Goal: Transaction & Acquisition: Subscribe to service/newsletter

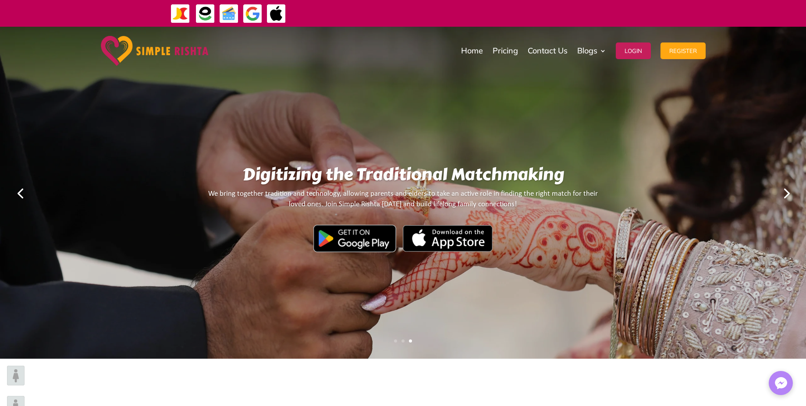
click at [785, 195] on link "Next" at bounding box center [785, 192] width 21 height 21
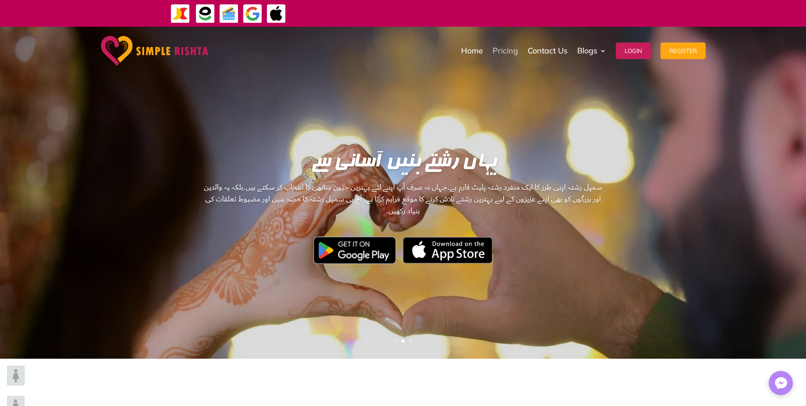
click at [504, 53] on link "Pricing" at bounding box center [505, 51] width 25 height 44
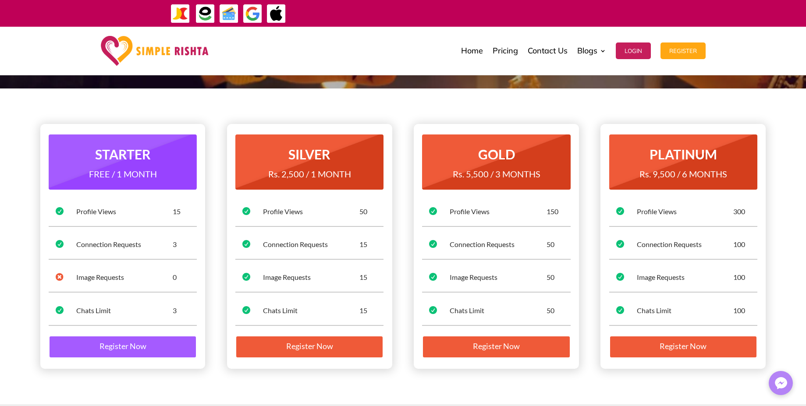
scroll to position [53, 0]
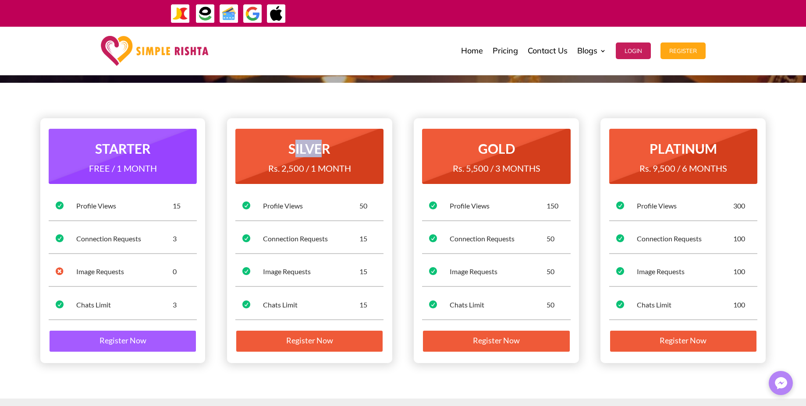
drag, startPoint x: 300, startPoint y: 147, endPoint x: 339, endPoint y: 159, distance: 41.3
click at [334, 156] on h2 "SILVER" at bounding box center [309, 151] width 134 height 22
drag, startPoint x: 301, startPoint y: 163, endPoint x: 279, endPoint y: 158, distance: 22.9
click at [279, 158] on div "SILVER Rs. 2,500 / 1 MONTH" at bounding box center [309, 159] width 134 height 39
click at [279, 158] on h2 "SILVER" at bounding box center [309, 151] width 134 height 22
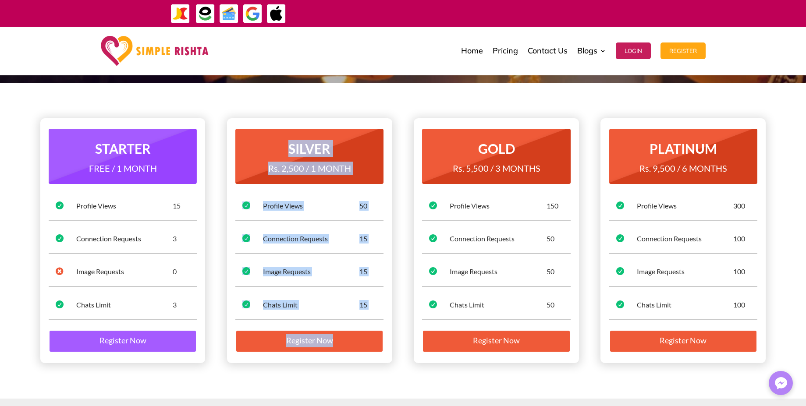
drag, startPoint x: 293, startPoint y: 148, endPoint x: 387, endPoint y: 388, distance: 258.0
click at [387, 388] on div "STARTER FREE / 1 MONTH  Profile Views 15  Connection Requests 3  Image Reque…" at bounding box center [403, 241] width 806 height 316
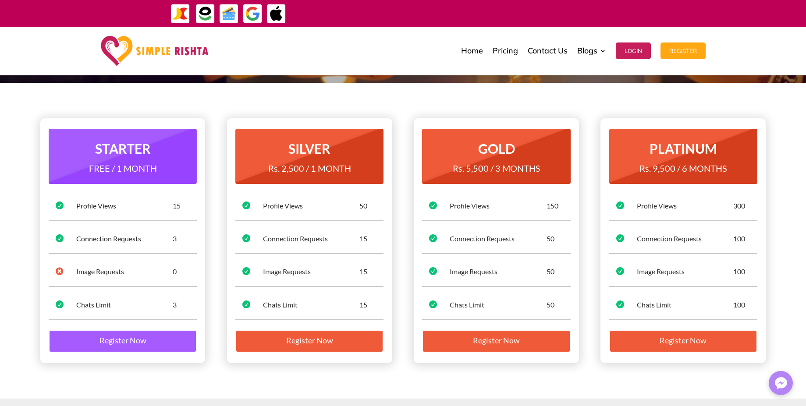
click at [773, 202] on div "STARTER FREE / 1 MONTH  Profile Views 15  Connection Requests 3  Image Reque…" at bounding box center [403, 241] width 806 height 316
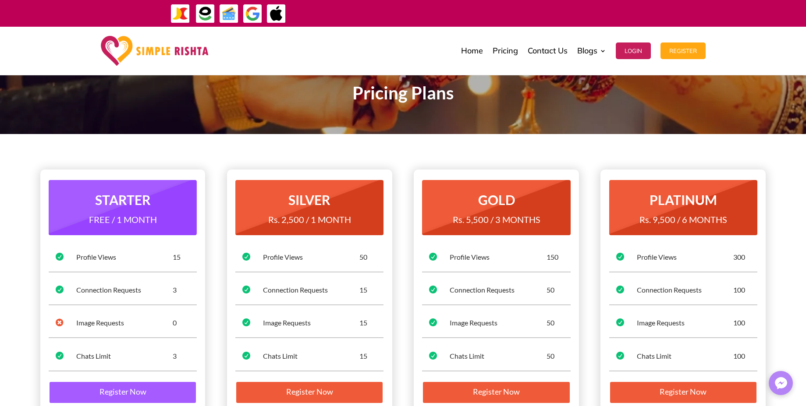
scroll to position [0, 0]
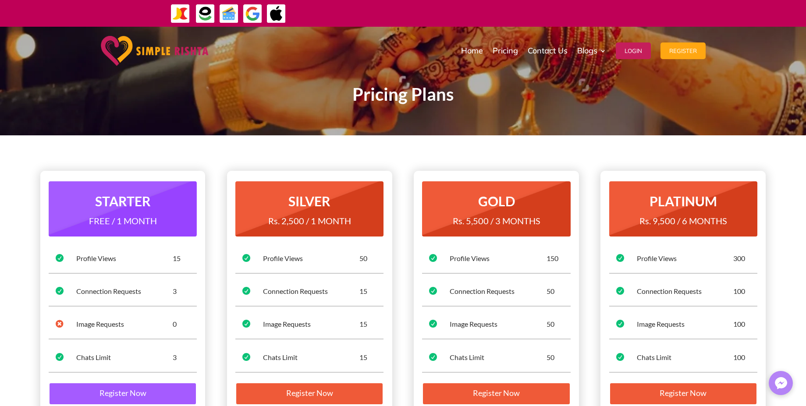
click at [497, 209] on h2 "GOLD" at bounding box center [496, 203] width 134 height 22
click at [628, 58] on button "Login" at bounding box center [633, 51] width 35 height 17
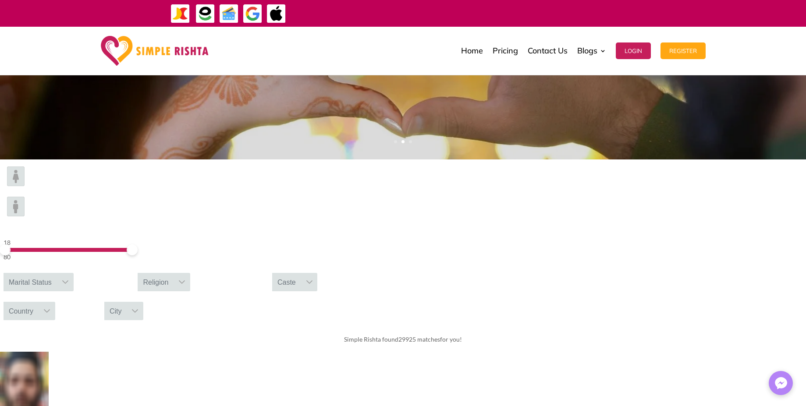
scroll to position [263, 0]
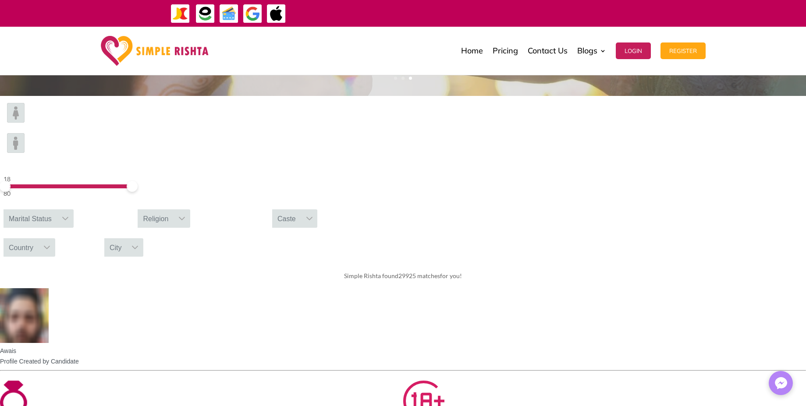
click at [57, 209] on div "Marital Status" at bounding box center [30, 218] width 53 height 18
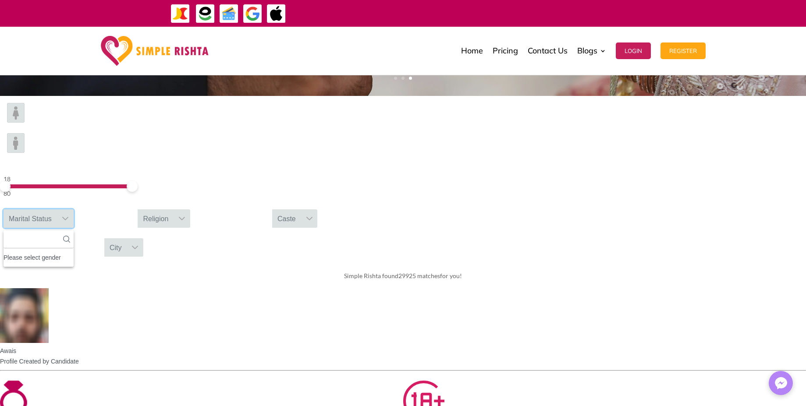
scroll to position [10, 1]
click at [57, 209] on div "Marital Status" at bounding box center [30, 218] width 53 height 18
click at [69, 215] on icon at bounding box center [65, 218] width 7 height 7
click at [39, 238] on div "Country" at bounding box center [21, 247] width 35 height 18
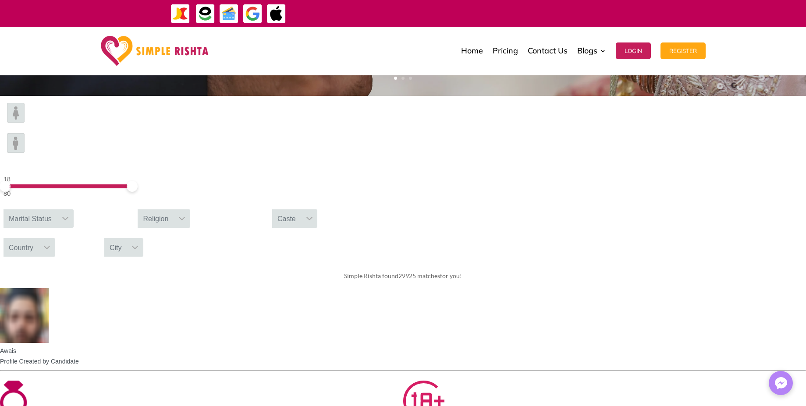
click at [39, 238] on div "Country" at bounding box center [21, 247] width 35 height 18
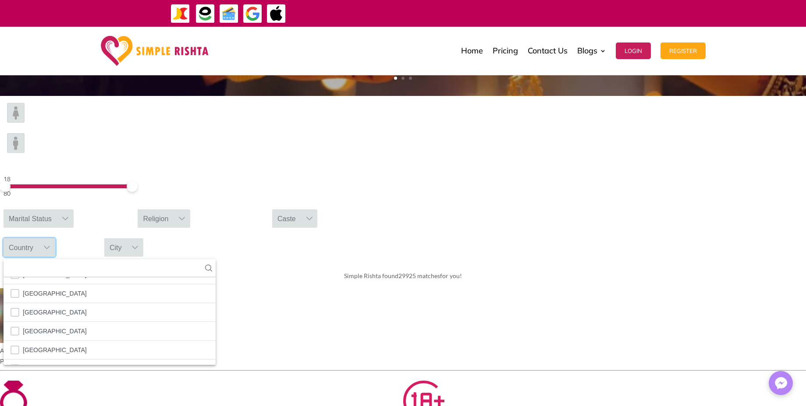
scroll to position [869, 0]
click at [704, 264] on div "Simple Rishta found 29925 matches for you!" at bounding box center [403, 276] width 806 height 25
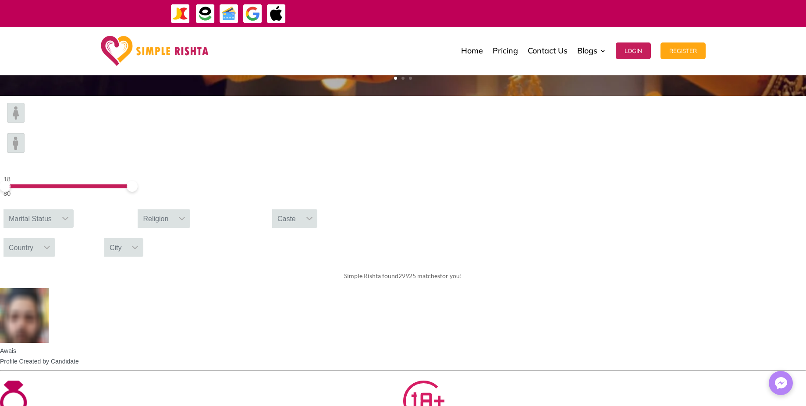
click at [301, 209] on div "Caste" at bounding box center [286, 218] width 29 height 18
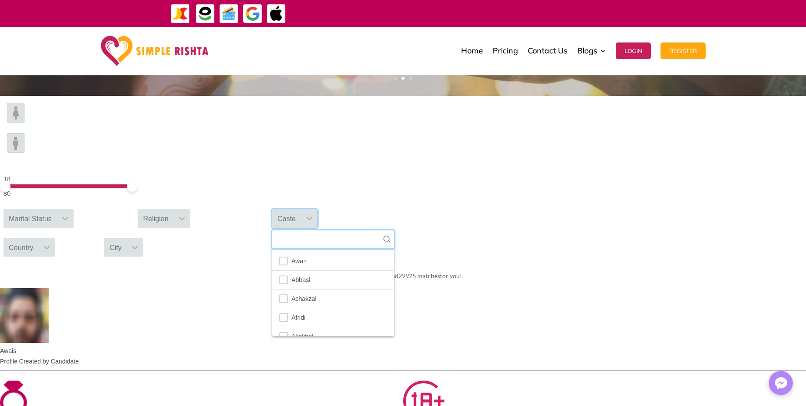
click at [394, 231] on input "text" at bounding box center [333, 240] width 122 height 18
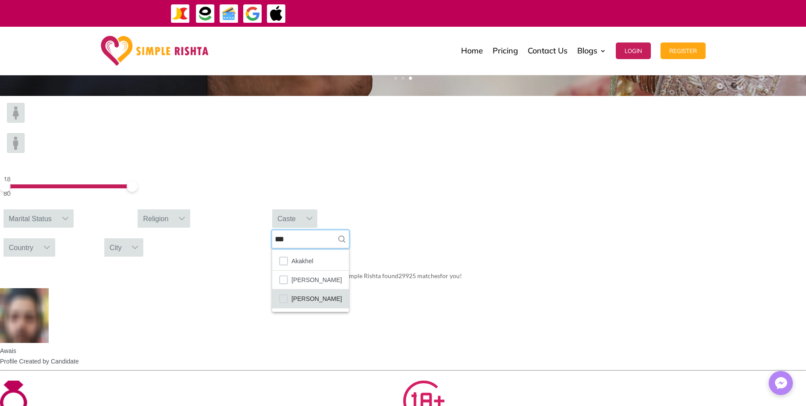
type input "***"
click at [342, 293] on span "[PERSON_NAME]" at bounding box center [316, 298] width 50 height 11
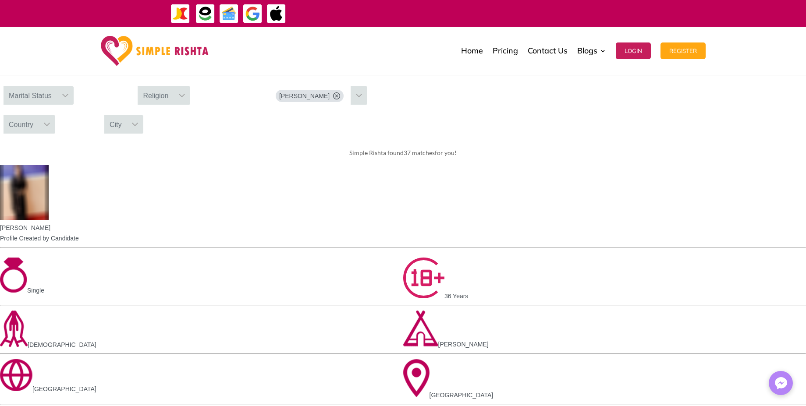
scroll to position [368, 0]
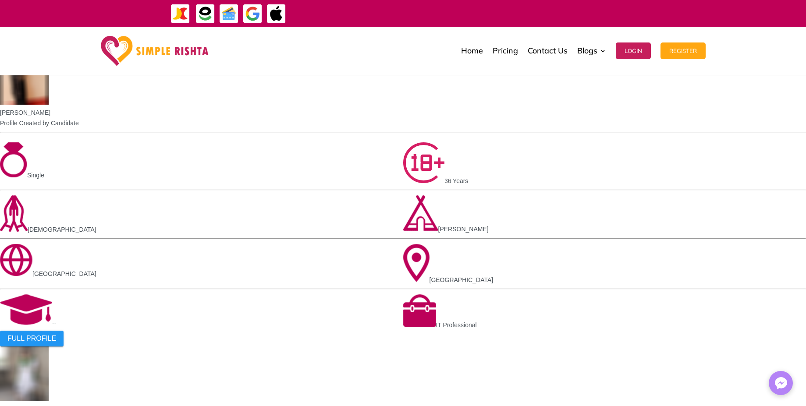
scroll to position [799, 0]
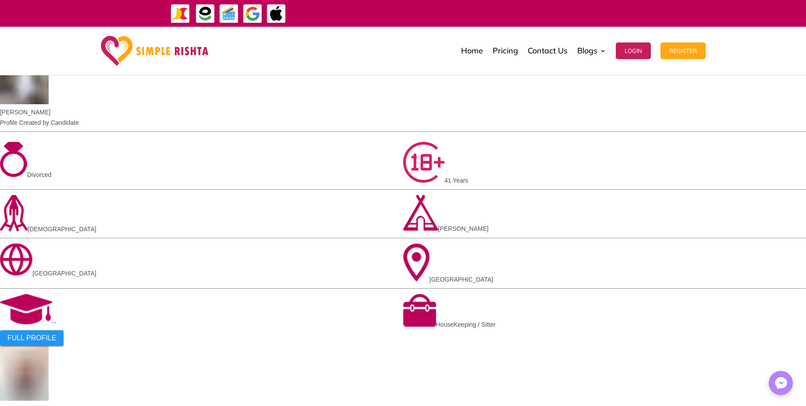
drag, startPoint x: 802, startPoint y: 184, endPoint x: 802, endPoint y: 189, distance: 5.3
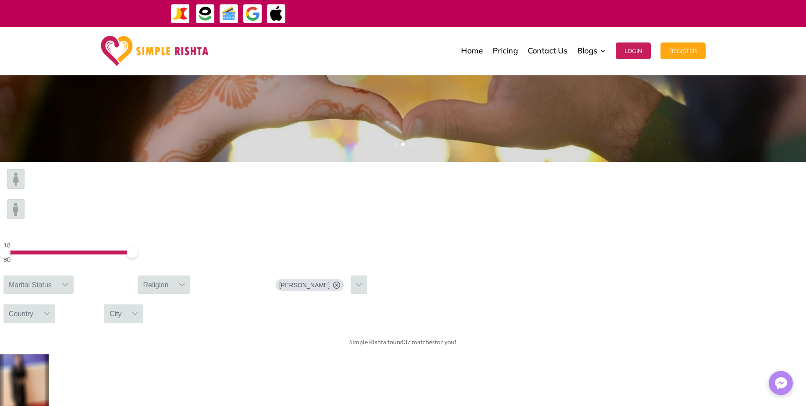
scroll to position [0, 0]
